Goal: Find specific page/section: Find specific page/section

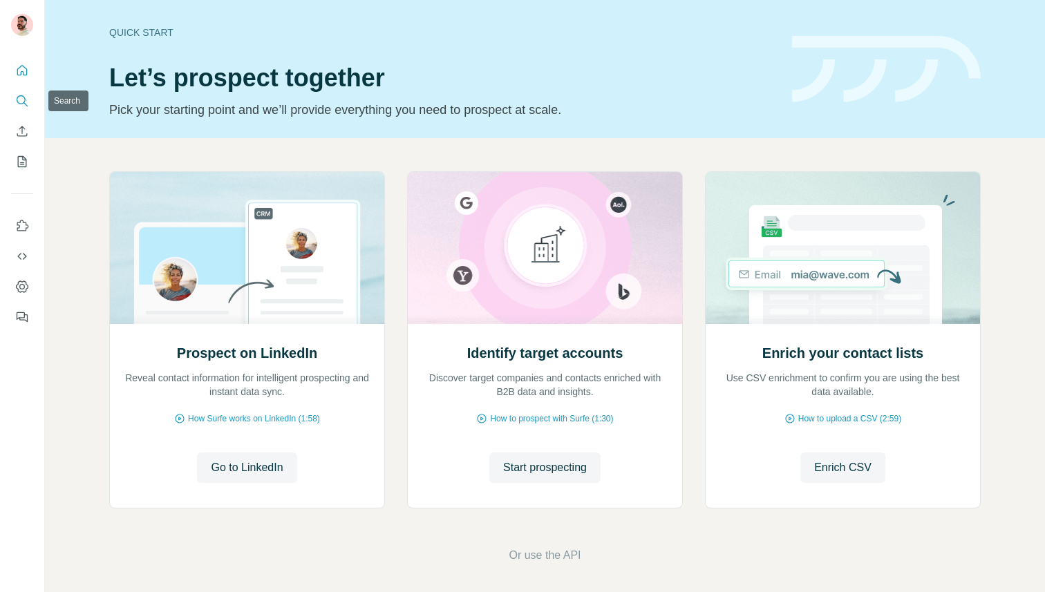
click at [19, 102] on icon "Search" at bounding box center [22, 101] width 14 height 14
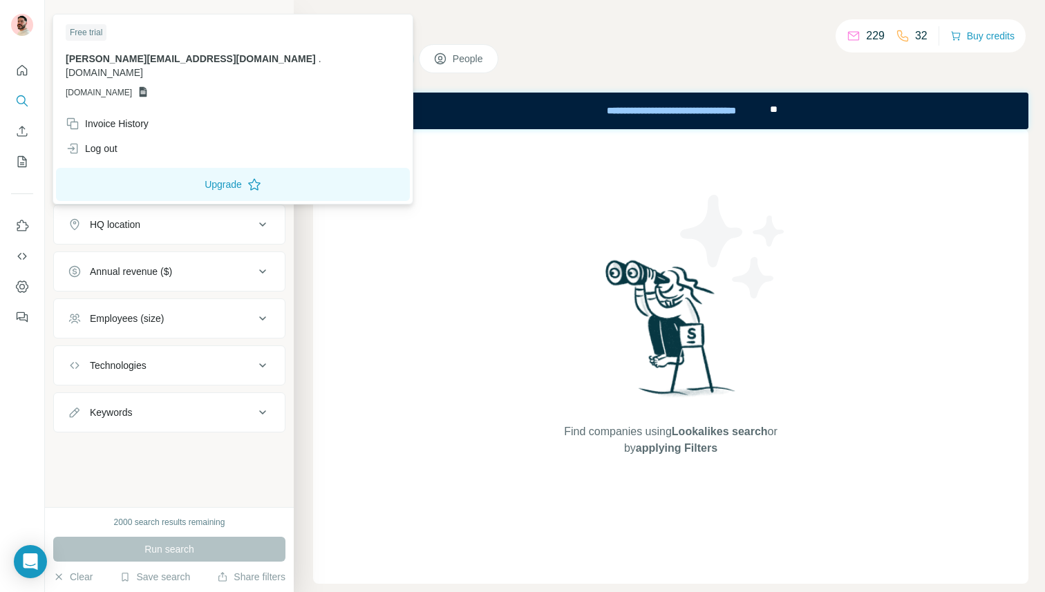
click at [517, 212] on div "Find companies using Lookalikes search or by applying Filters" at bounding box center [670, 356] width 715 height 455
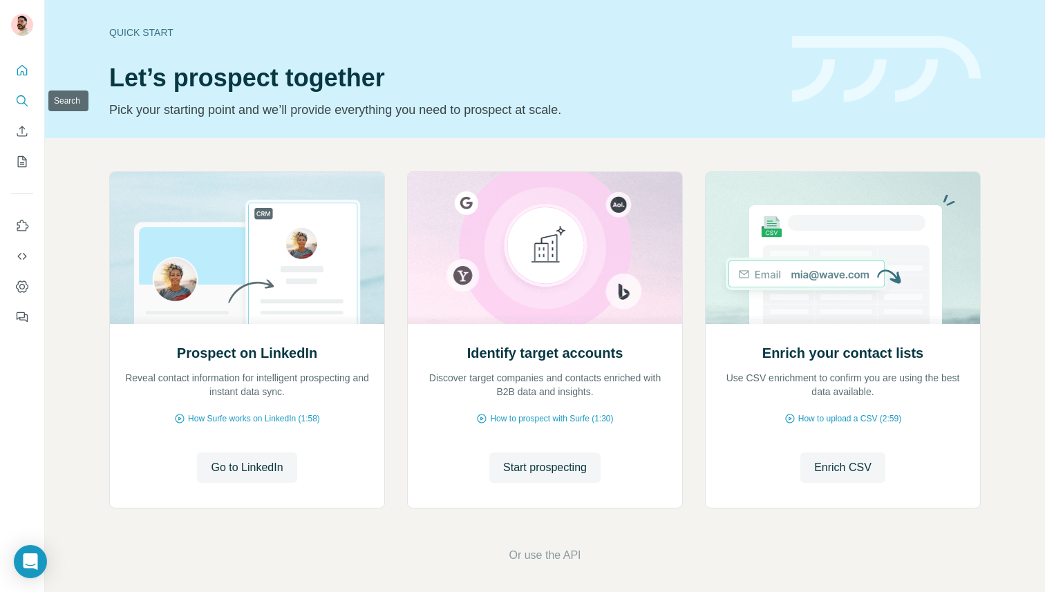
click at [23, 100] on icon "Search" at bounding box center [22, 101] width 14 height 14
